Goal: Task Accomplishment & Management: Complete application form

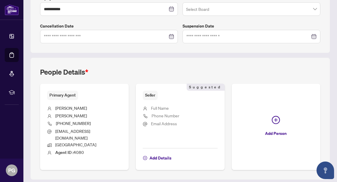
scroll to position [178, 0]
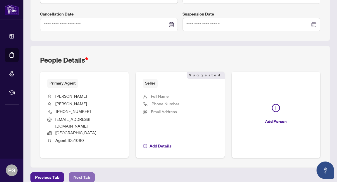
click at [78, 173] on span "Next Tab" at bounding box center [81, 177] width 17 height 9
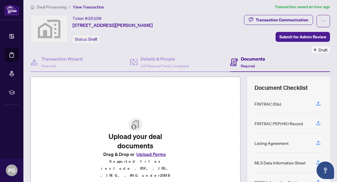
scroll to position [4, 0]
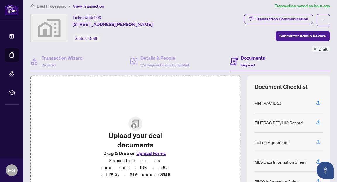
click at [319, 141] on icon "button" at bounding box center [318, 141] width 2 height 3
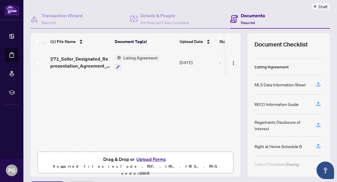
scroll to position [48, 0]
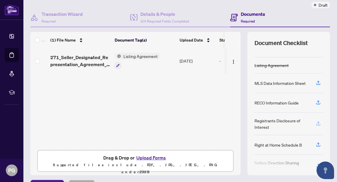
click at [318, 122] on icon "button" at bounding box center [318, 123] width 5 height 5
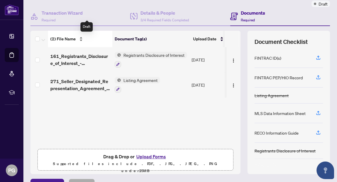
scroll to position [62, 0]
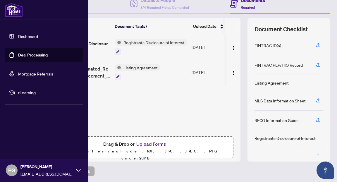
click at [30, 54] on link "Deal Processing" at bounding box center [33, 54] width 30 height 5
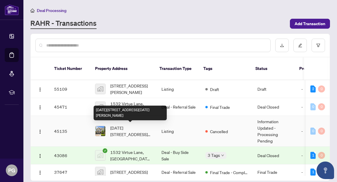
click at [126, 130] on span "[DATE][STREET_ADDRESS][DATE][PERSON_NAME]" at bounding box center [131, 131] width 42 height 13
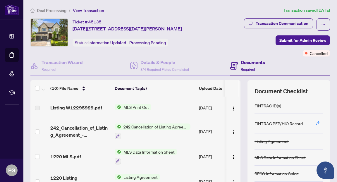
click at [132, 106] on span "MLS Print Out" at bounding box center [136, 107] width 30 height 6
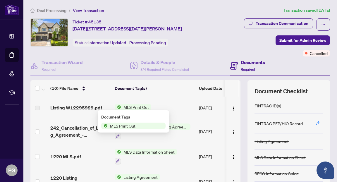
click at [130, 125] on span "MLS Print Out" at bounding box center [123, 126] width 30 height 6
click at [90, 107] on span "Listing W12295929.pdf" at bounding box center [76, 107] width 52 height 7
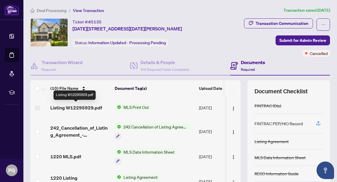
click at [82, 107] on span "Listing W12295929.pdf" at bounding box center [76, 107] width 52 height 7
click at [135, 105] on span "MLS Print Out" at bounding box center [136, 107] width 30 height 6
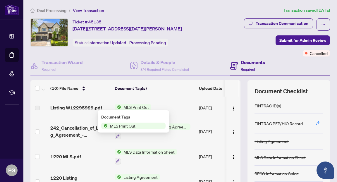
click at [132, 125] on span "MLS Print Out" at bounding box center [123, 126] width 30 height 6
click at [162, 91] on th "Document Tag(s)" at bounding box center [154, 88] width 84 height 16
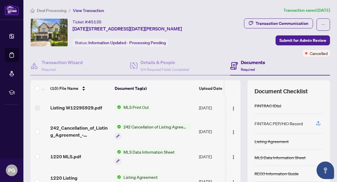
click at [143, 151] on span "MLS Data Information Sheet" at bounding box center [149, 152] width 56 height 6
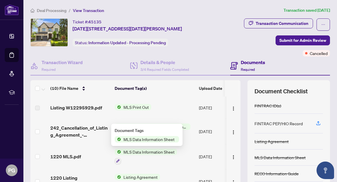
click at [143, 151] on span "MLS Data Information Sheet" at bounding box center [149, 152] width 56 height 6
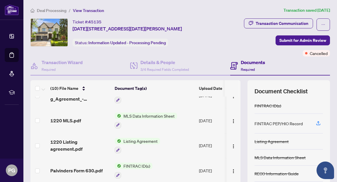
scroll to position [35, 0]
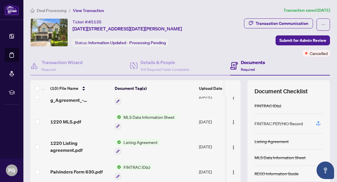
click at [146, 116] on span "MLS Data Information Sheet" at bounding box center [149, 117] width 56 height 6
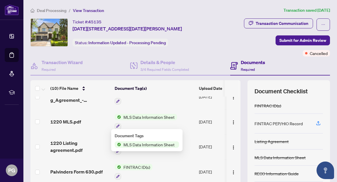
click at [141, 143] on span "MLS Data Information Sheet" at bounding box center [149, 144] width 56 height 6
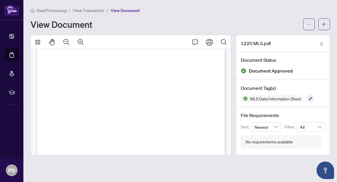
scroll to position [12, 0]
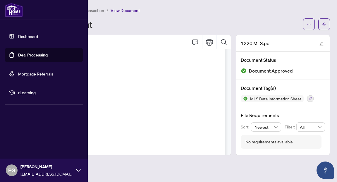
click at [29, 55] on link "Deal Processing" at bounding box center [33, 54] width 30 height 5
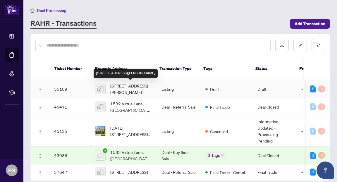
click at [132, 85] on span "[STREET_ADDRESS][PERSON_NAME]" at bounding box center [131, 89] width 42 height 13
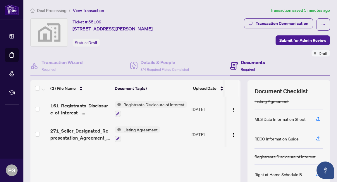
scroll to position [45, 0]
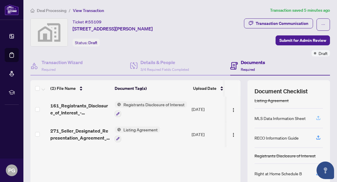
click at [318, 117] on icon "button" at bounding box center [318, 117] width 5 height 5
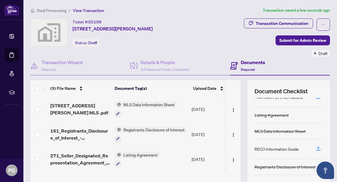
scroll to position [30, 0]
click at [319, 147] on icon "button" at bounding box center [318, 147] width 2 height 3
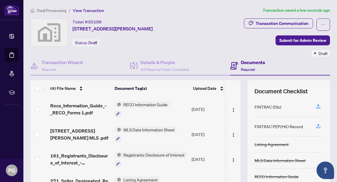
scroll to position [0, 0]
click at [318, 106] on icon "button" at bounding box center [318, 106] width 2 height 3
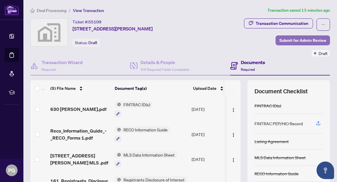
click at [287, 39] on span "Submit for Admin Review" at bounding box center [303, 40] width 47 height 9
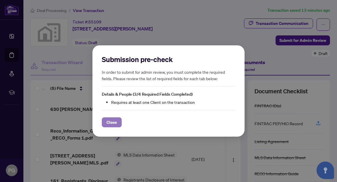
click at [115, 124] on span "Close" at bounding box center [112, 122] width 11 height 9
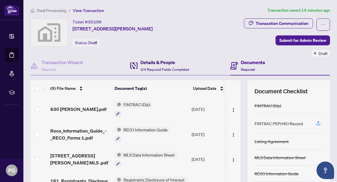
click at [152, 61] on h4 "Details & People" at bounding box center [165, 62] width 49 height 7
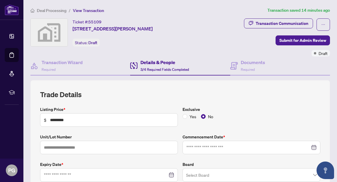
type input "**********"
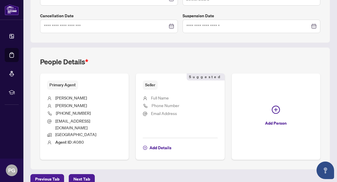
scroll to position [178, 0]
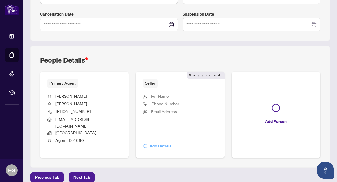
click at [158, 141] on span "Add Details" at bounding box center [161, 145] width 22 height 9
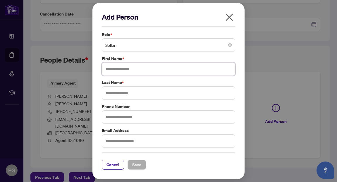
click at [128, 72] on input "text" at bounding box center [169, 68] width 134 height 13
type input "*********"
click at [110, 95] on input "text" at bounding box center [169, 92] width 134 height 13
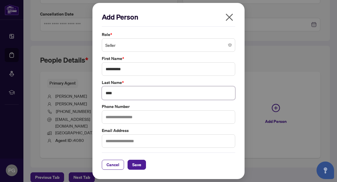
type input "****"
click at [107, 118] on input "text" at bounding box center [169, 116] width 134 height 13
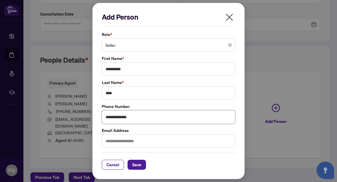
type input "**********"
click at [110, 140] on input "text" at bounding box center [169, 140] width 134 height 13
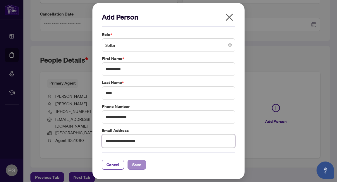
type input "**********"
click at [135, 165] on span "Save" at bounding box center [136, 164] width 9 height 9
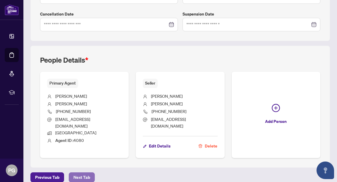
click at [84, 173] on span "Next Tab" at bounding box center [81, 177] width 17 height 9
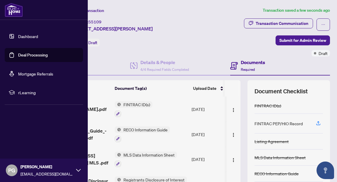
click at [29, 53] on link "Deal Processing" at bounding box center [33, 54] width 30 height 5
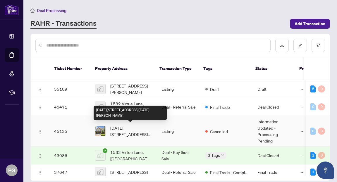
click at [120, 130] on span "[DATE][STREET_ADDRESS][DATE][PERSON_NAME]" at bounding box center [131, 131] width 42 height 13
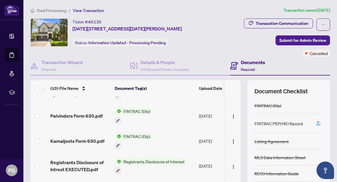
scroll to position [94, 0]
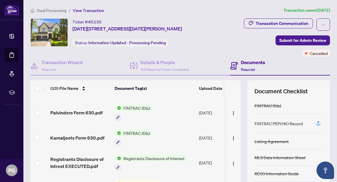
click at [128, 130] on span "FINTRAC ID(s)" at bounding box center [136, 133] width 31 height 6
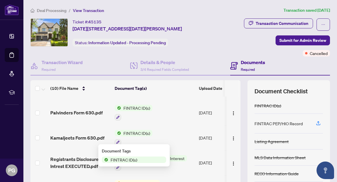
click at [119, 158] on span "FINTRAC ID(s)" at bounding box center [123, 160] width 31 height 6
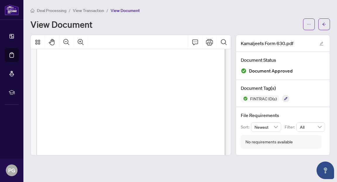
scroll to position [802, 0]
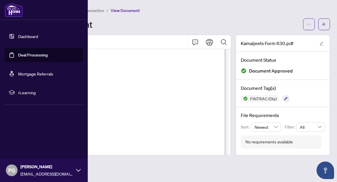
click at [31, 55] on link "Deal Processing" at bounding box center [33, 54] width 30 height 5
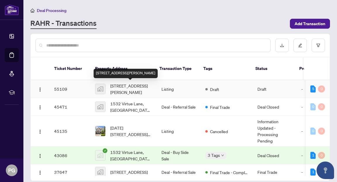
click at [122, 86] on span "[STREET_ADDRESS][PERSON_NAME]" at bounding box center [131, 89] width 42 height 13
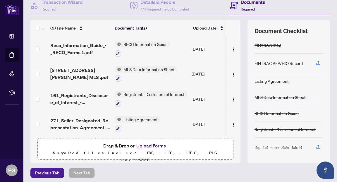
scroll to position [27, 0]
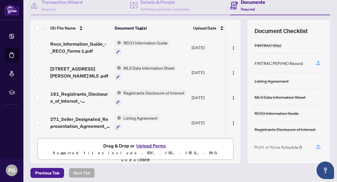
click at [148, 146] on button "Upload Forms" at bounding box center [151, 146] width 33 height 8
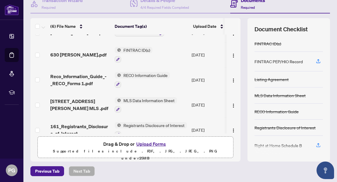
scroll to position [0, 0]
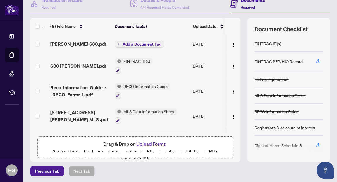
click at [244, 22] on div "(6) File Name Document Tag(s) Upload Date Status [PERSON_NAME] 630.pdf Add a Do…" at bounding box center [180, 89] width 300 height 143
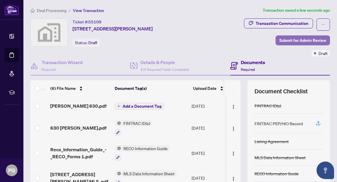
click at [289, 39] on span "Submit for Admin Review" at bounding box center [303, 40] width 47 height 9
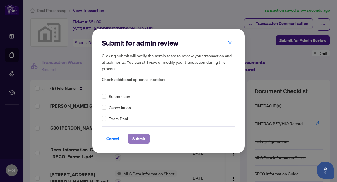
click at [137, 136] on span "Submit" at bounding box center [138, 138] width 13 height 9
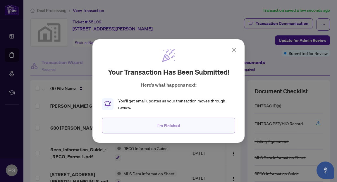
click at [167, 123] on span "I'm Finished" at bounding box center [169, 125] width 23 height 9
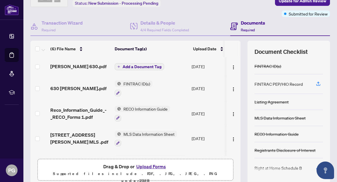
scroll to position [62, 0]
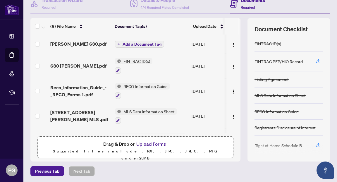
click at [154, 142] on button "Upload Forms" at bounding box center [151, 144] width 33 height 8
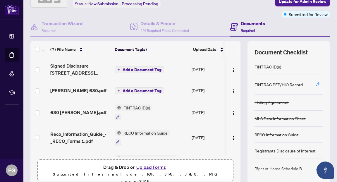
scroll to position [37, 0]
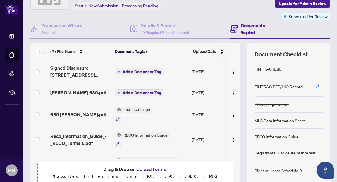
click at [146, 71] on span "Add a Document Tag" at bounding box center [142, 72] width 39 height 4
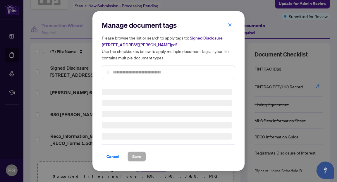
click at [135, 73] on div "Manage document tags Please browse the list or search to apply tags to: Signed …" at bounding box center [169, 90] width 134 height 141
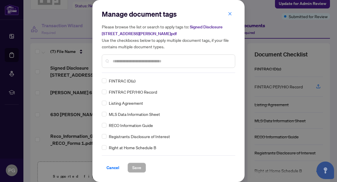
click at [148, 62] on input "text" at bounding box center [172, 61] width 118 height 6
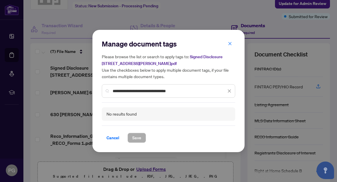
click at [183, 92] on input "**********" at bounding box center [170, 91] width 114 height 6
type input "**********"
click at [112, 138] on span "Cancel" at bounding box center [113, 137] width 13 height 9
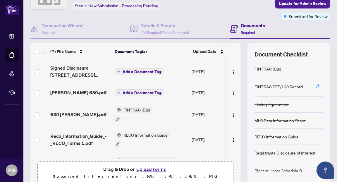
click at [141, 71] on span "Add a Document Tag" at bounding box center [142, 72] width 39 height 4
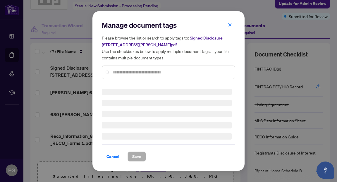
click at [133, 72] on div "Manage document tags Please browse the list or search to apply tags to: Signed …" at bounding box center [169, 52] width 134 height 64
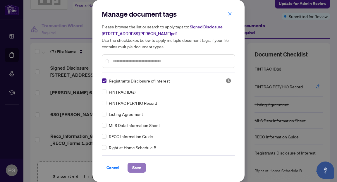
click at [132, 166] on span "Save" at bounding box center [136, 167] width 9 height 9
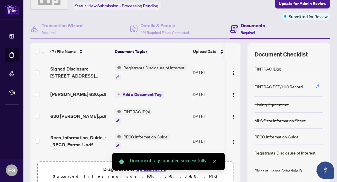
click at [137, 93] on span "Add a Document Tag" at bounding box center [142, 95] width 39 height 4
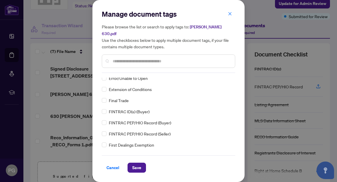
scroll to position [0, 0]
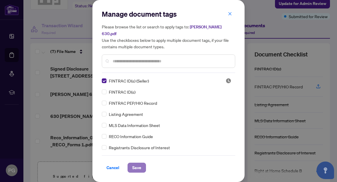
click at [134, 167] on span "Save" at bounding box center [136, 167] width 9 height 9
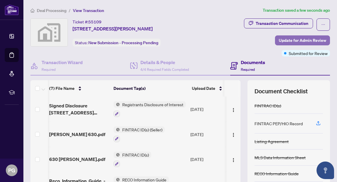
click at [288, 40] on span "Update for Admin Review" at bounding box center [302, 40] width 47 height 9
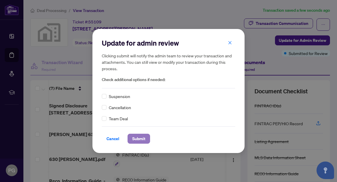
click at [138, 138] on span "Submit" at bounding box center [138, 138] width 13 height 9
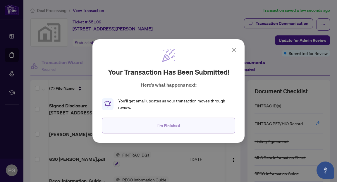
click at [162, 124] on span "I'm Finished" at bounding box center [169, 125] width 23 height 9
